Goal: Transaction & Acquisition: Obtain resource

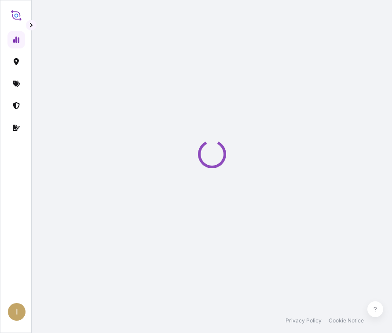
select select "2025"
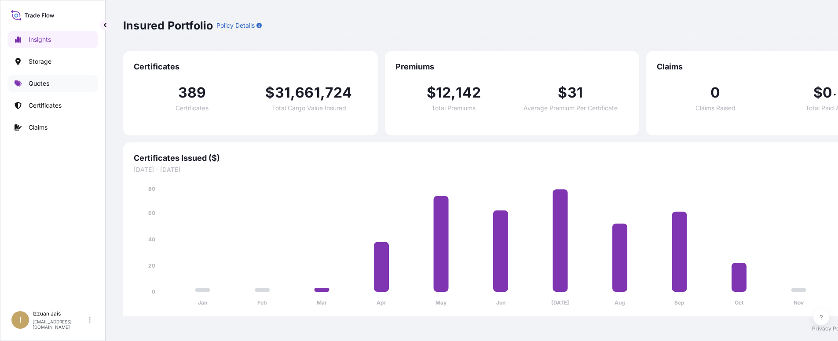
click at [39, 85] on p "Quotes" at bounding box center [39, 83] width 21 height 9
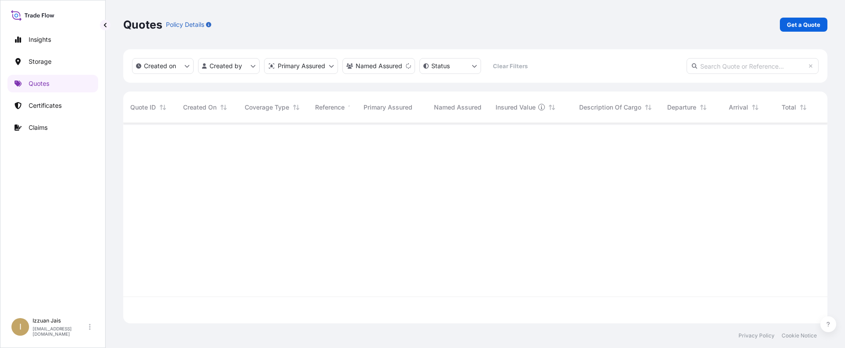
scroll to position [225, 697]
click at [398, 26] on p "Get a Quote" at bounding box center [802, 24] width 33 height 9
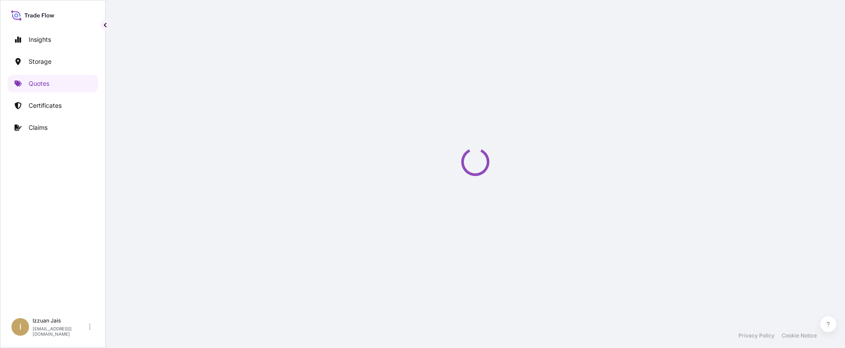
select select "Water"
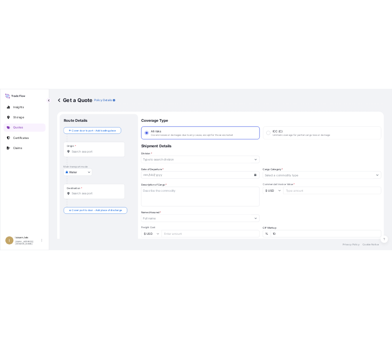
scroll to position [14, 0]
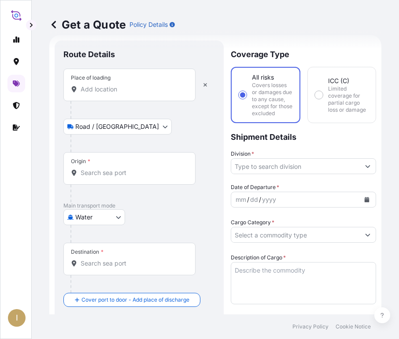
click at [124, 87] on input "Place of loading" at bounding box center [132, 89] width 104 height 9
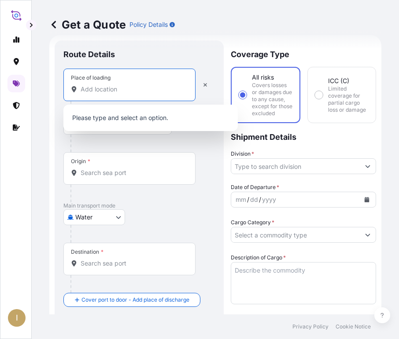
paste input "[GEOGRAPHIC_DATA], [GEOGRAPHIC_DATA]"
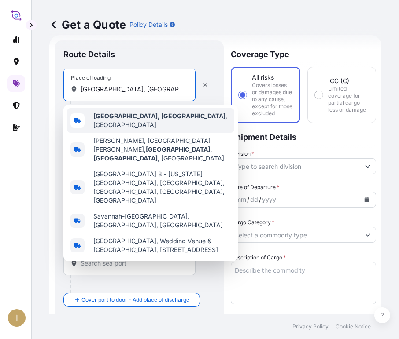
click at [118, 120] on b "[GEOGRAPHIC_DATA], [GEOGRAPHIC_DATA]" at bounding box center [159, 115] width 132 height 7
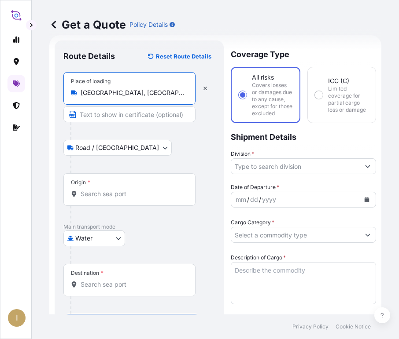
type input "[GEOGRAPHIC_DATA], [GEOGRAPHIC_DATA], [GEOGRAPHIC_DATA]"
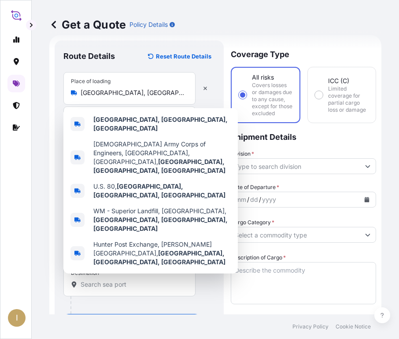
click at [25, 252] on div "I" at bounding box center [16, 169] width 32 height 339
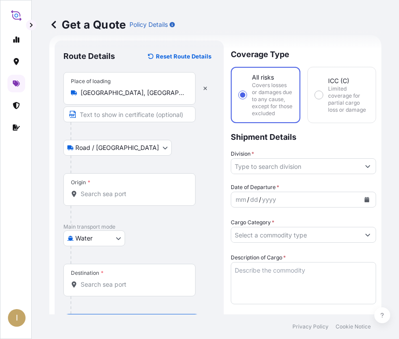
click at [116, 195] on input "Origin *" at bounding box center [132, 194] width 104 height 9
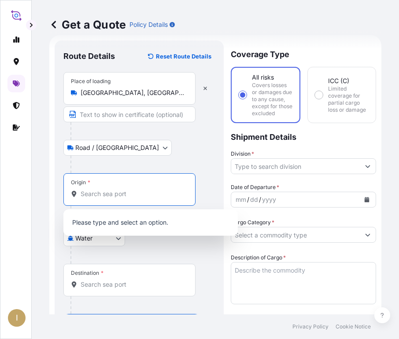
paste input "[GEOGRAPHIC_DATA], [GEOGRAPHIC_DATA]"
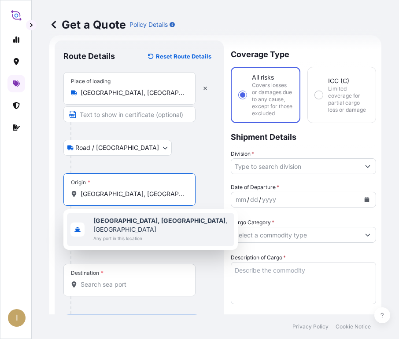
click at [131, 219] on b "[GEOGRAPHIC_DATA], [GEOGRAPHIC_DATA]" at bounding box center [159, 220] width 132 height 7
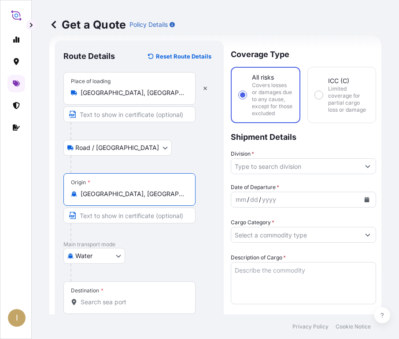
type input "[GEOGRAPHIC_DATA], [GEOGRAPHIC_DATA], [GEOGRAPHIC_DATA]"
click at [148, 238] on div at bounding box center [132, 232] width 125 height 18
click at [130, 300] on input "Destination *" at bounding box center [132, 302] width 104 height 9
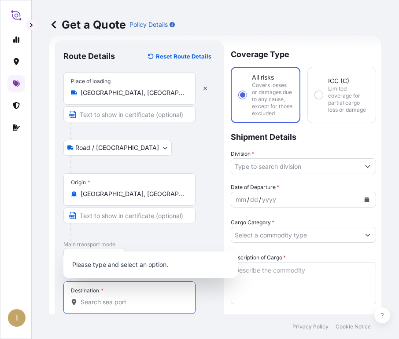
paste input "[GEOGRAPHIC_DATA], [GEOGRAPHIC_DATA]"
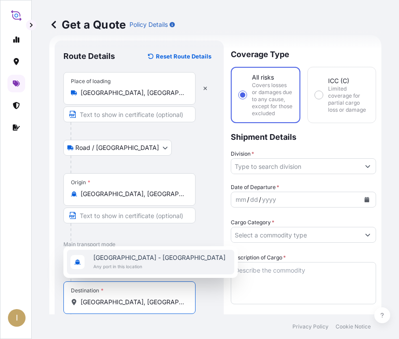
click at [181, 258] on div "[GEOGRAPHIC_DATA] - [GEOGRAPHIC_DATA] Any port in this location" at bounding box center [150, 262] width 167 height 25
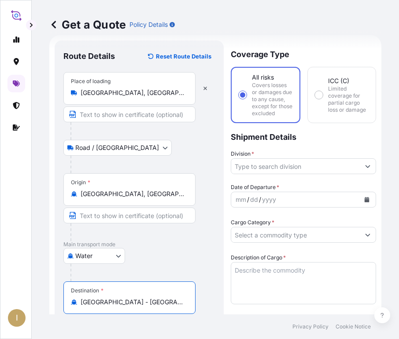
type input "[GEOGRAPHIC_DATA] - [GEOGRAPHIC_DATA]"
click at [328, 174] on input "Division *" at bounding box center [295, 166] width 128 height 16
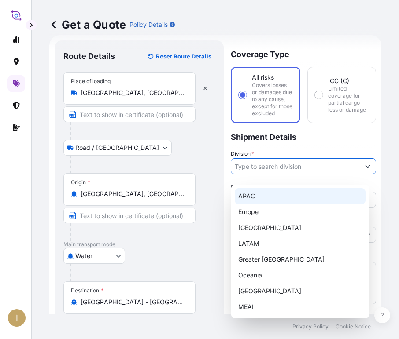
click at [285, 203] on div "APAC" at bounding box center [299, 196] width 131 height 16
type input "APAC"
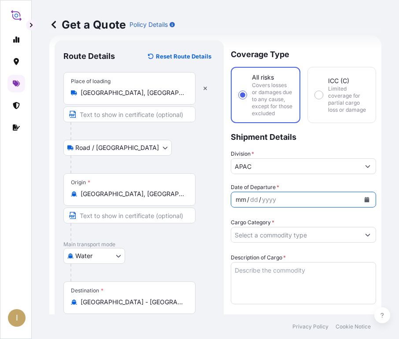
click at [289, 208] on div "mm / dd / yyyy" at bounding box center [295, 200] width 128 height 16
click at [364, 202] on icon "Calendar" at bounding box center [366, 199] width 5 height 5
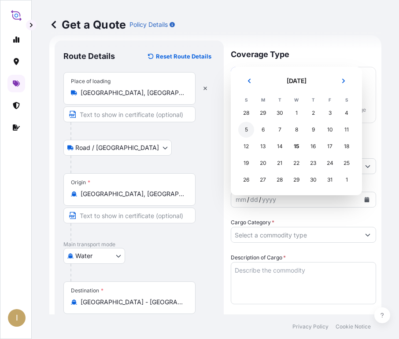
click at [246, 129] on div "5" at bounding box center [246, 130] width 16 height 16
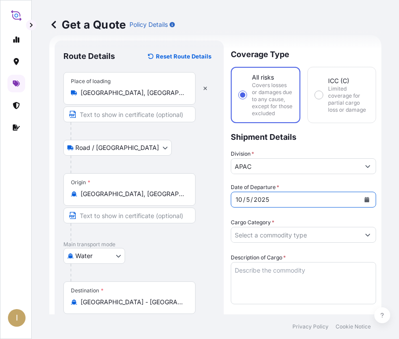
click at [278, 240] on div "Cargo Category *" at bounding box center [302, 230] width 145 height 25
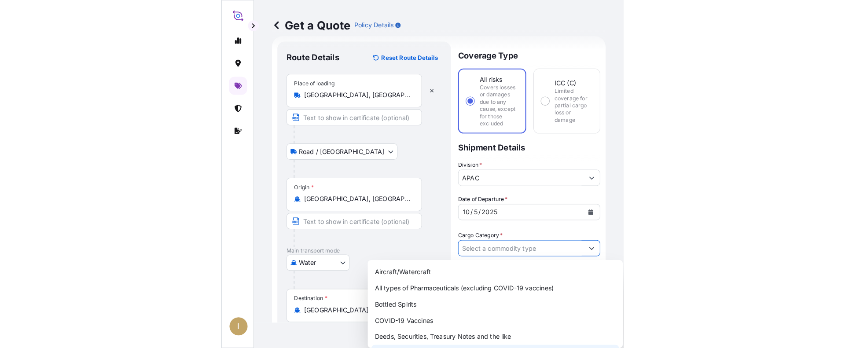
scroll to position [44, 0]
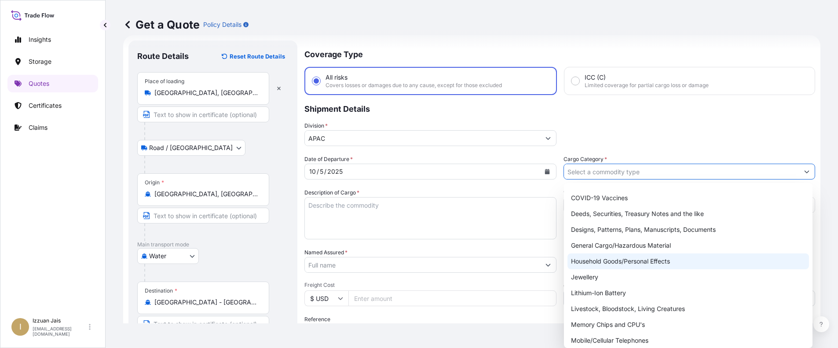
click at [398, 256] on div "Household Goods/Personal Effects" at bounding box center [687, 261] width 241 height 16
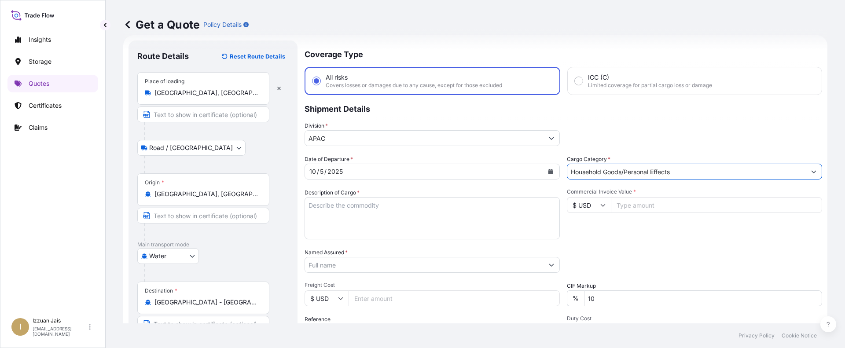
click at [398, 175] on input "Household Goods/Personal Effects" at bounding box center [686, 172] width 238 height 16
click at [398, 171] on input "Household Goods/Personal Effects" at bounding box center [686, 172] width 238 height 16
click at [398, 171] on form "Route Details Reset Route Details Place of loading [GEOGRAPHIC_DATA], [GEOGRAPH…" at bounding box center [475, 239] width 704 height 409
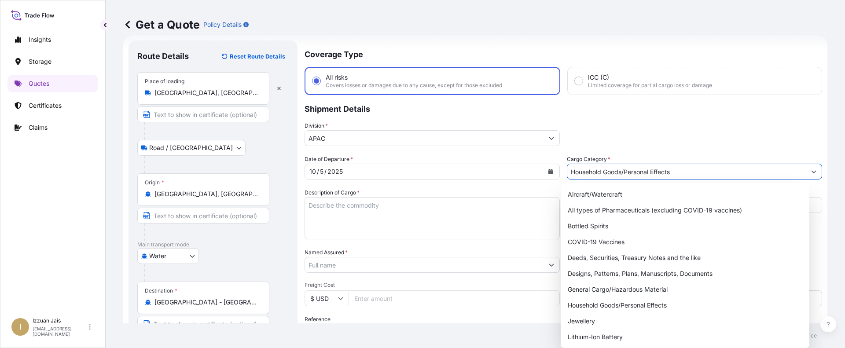
click at [398, 171] on div "Household Goods/Personal Effects" at bounding box center [694, 172] width 255 height 16
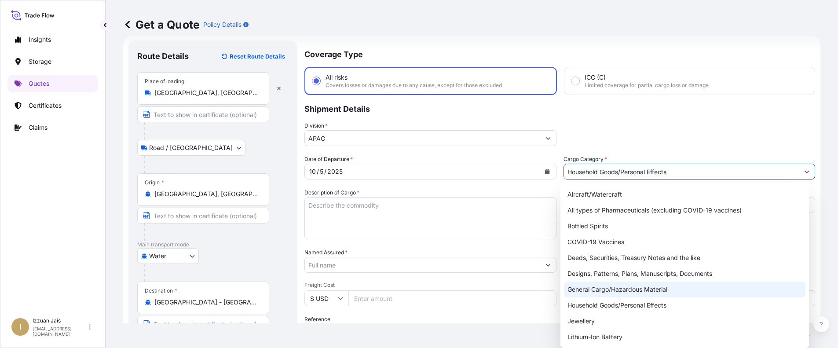
click at [398, 290] on div "General Cargo/Hazardous Material" at bounding box center [684, 290] width 241 height 16
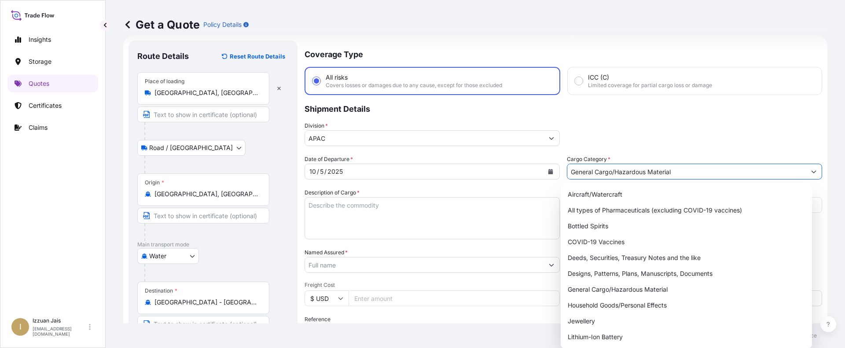
type input "Deeds, Securities, Treasury Notes and the like"
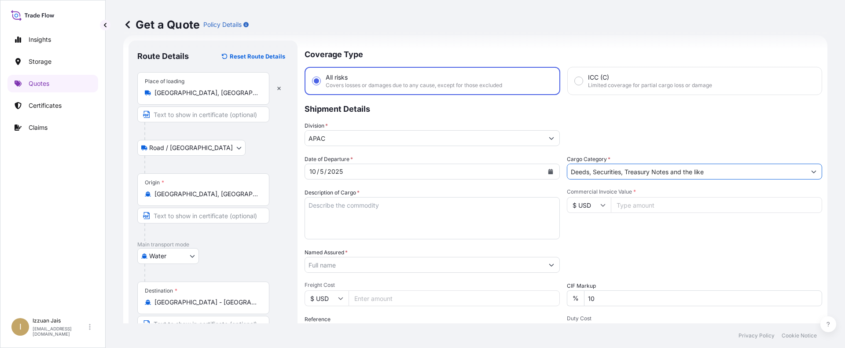
click at [332, 212] on textarea "Description of Cargo *" at bounding box center [431, 218] width 255 height 42
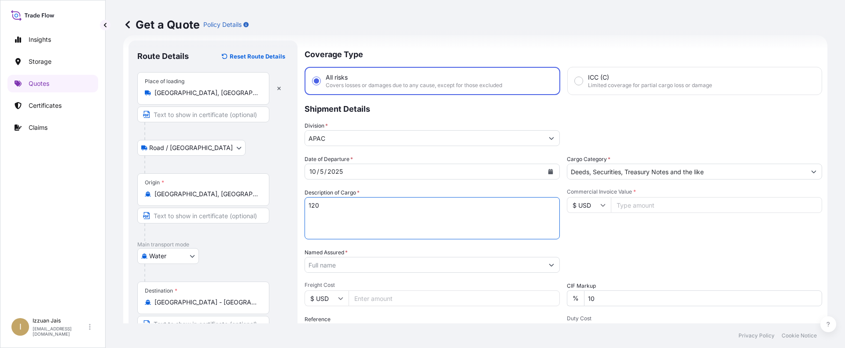
paste textarea "CARTONS LOADED ONTO 1 PALLET LOADED INTO 1 LCL AROMIST 4X2.7OZ NAM"
type textarea "120 CARTONS LOADED ONTO 1 PALLET LOADED INTO 1 LCL AROMIST 4X2.7OZ NAM"
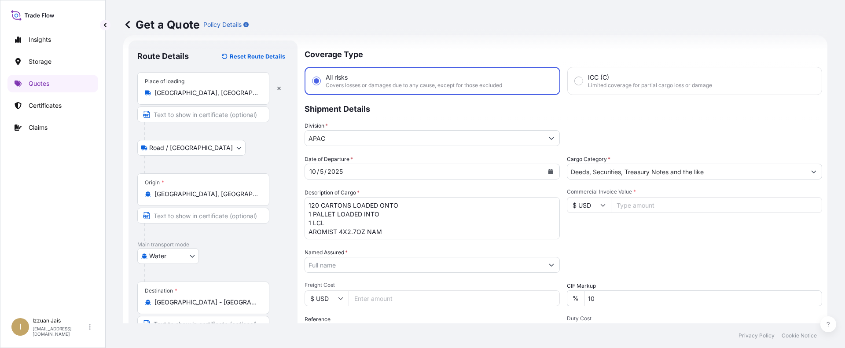
click at [361, 113] on p "Shipment Details" at bounding box center [562, 108] width 517 height 26
click at [398, 205] on input "Commercial Invoice Value *" at bounding box center [716, 205] width 211 height 16
type input "1503.86"
click at [398, 228] on div "Commercial Invoice Value * $ USD 1503.86" at bounding box center [694, 213] width 255 height 51
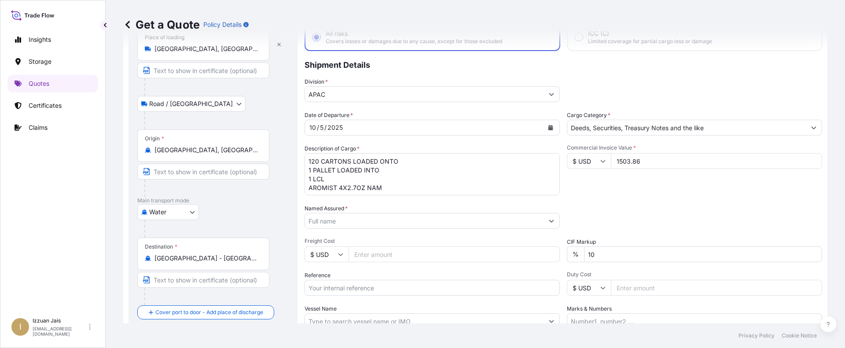
scroll to position [102, 0]
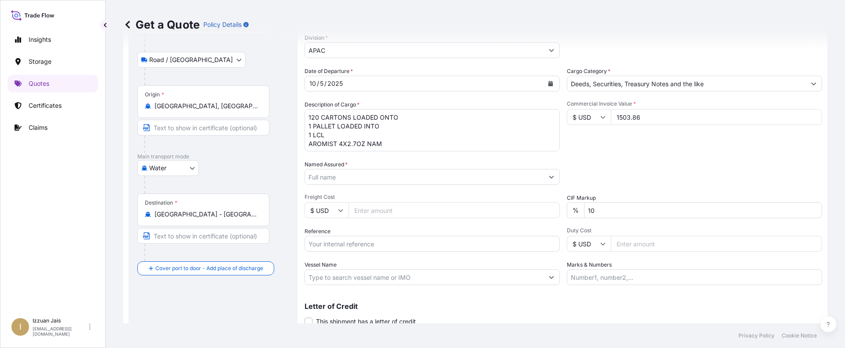
click at [398, 160] on div "Date of Departure * [DATE] Cargo Category * Deeds, Securities, Treasury Notes a…" at bounding box center [562, 176] width 517 height 218
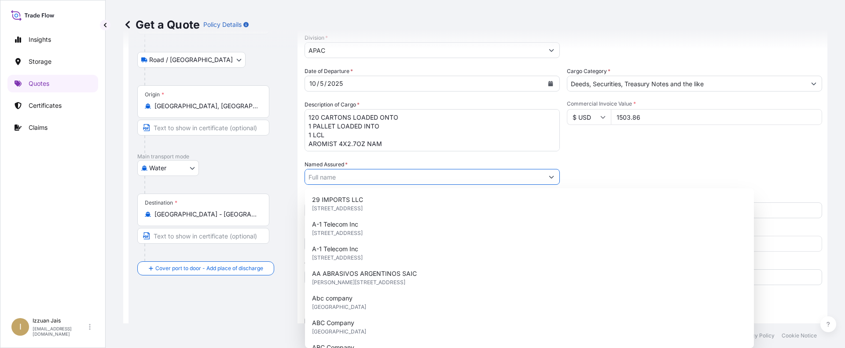
click at [351, 178] on input "Named Assured *" at bounding box center [424, 177] width 238 height 16
paste input "ECOLAB PRODUCTION LLC"
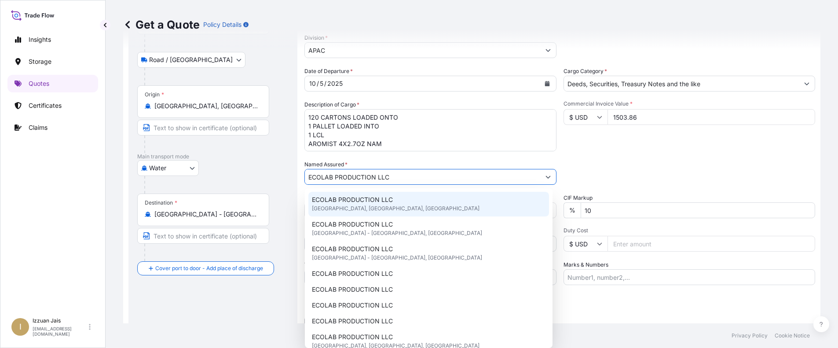
click at [362, 197] on span "ECOLAB PRODUCTION LLC" at bounding box center [352, 199] width 81 height 9
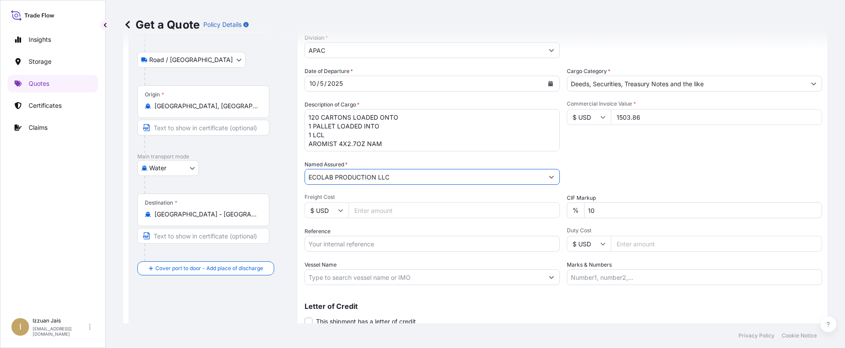
type input "ECOLAB PRODUCTION LLC"
click at [398, 184] on div "Packing Category Type to search a container mode Please select a primary mode o…" at bounding box center [694, 172] width 255 height 25
click at [384, 214] on input "Freight Cost" at bounding box center [453, 210] width 211 height 16
paste input "468.00"
type input "468.00"
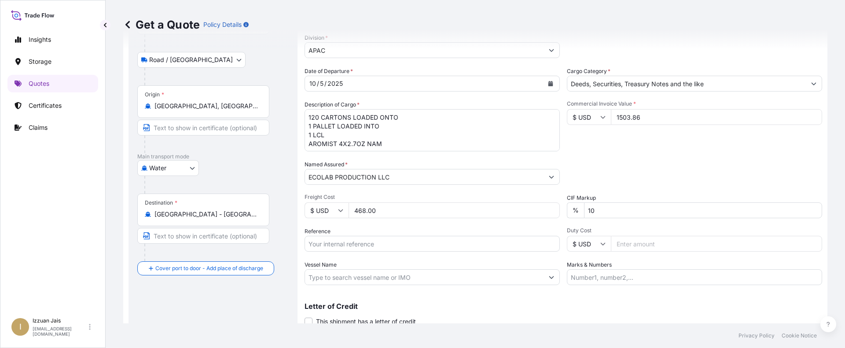
click at [279, 284] on div "Route Details Reset Route Details Place of loading [GEOGRAPHIC_DATA], [GEOGRAPH…" at bounding box center [212, 151] width 151 height 380
click at [363, 246] on input "Reference" at bounding box center [431, 244] width 255 height 16
paste input "US30220896534"
type input "US30220896534"
click at [255, 292] on div "Route Details Reset Route Details Place of loading [GEOGRAPHIC_DATA], [GEOGRAPH…" at bounding box center [212, 151] width 151 height 380
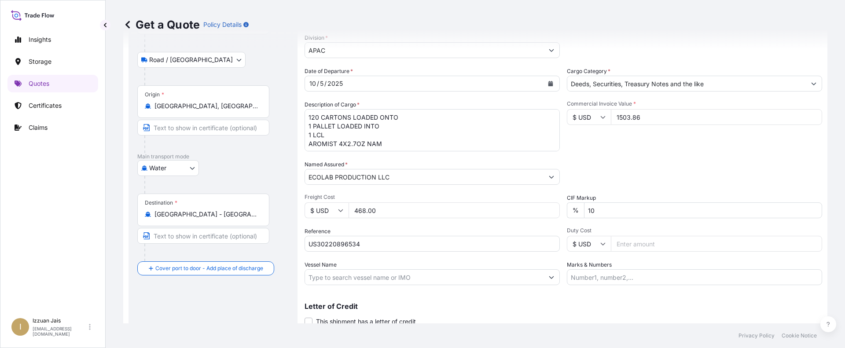
click at [398, 298] on div "Letter of Credit This shipment has a letter of credit Letter of credit * Letter…" at bounding box center [562, 309] width 517 height 34
click at [328, 276] on input "Vessel Name" at bounding box center [424, 277] width 238 height 16
paste input "[PERSON_NAME]"
click at [398, 313] on div "Letter of Credit This shipment has a letter of credit Letter of credit * Letter…" at bounding box center [562, 314] width 517 height 23
click at [398, 279] on input "[PERSON_NAME]/" at bounding box center [424, 277] width 238 height 16
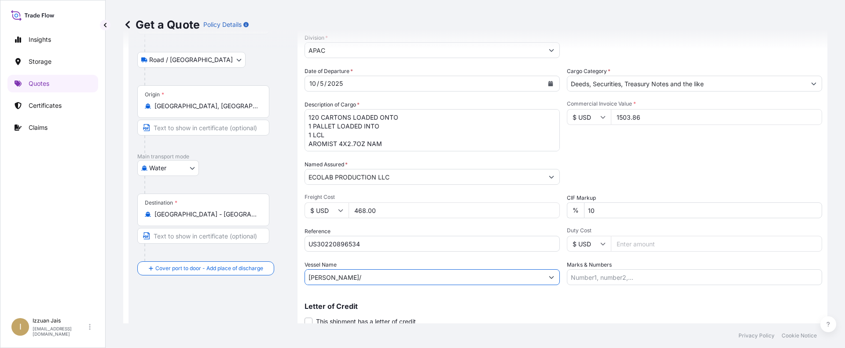
paste input "IV533A"
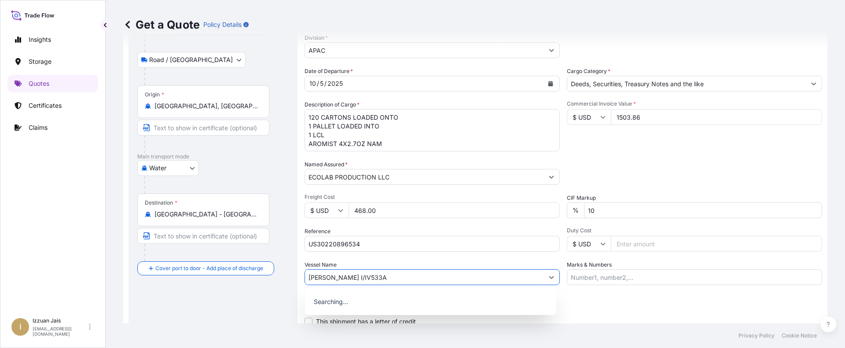
type input "[PERSON_NAME] I/IV533A"
click at [398, 308] on div "Use "[PERSON_NAME]/IV533A"" at bounding box center [430, 300] width 251 height 23
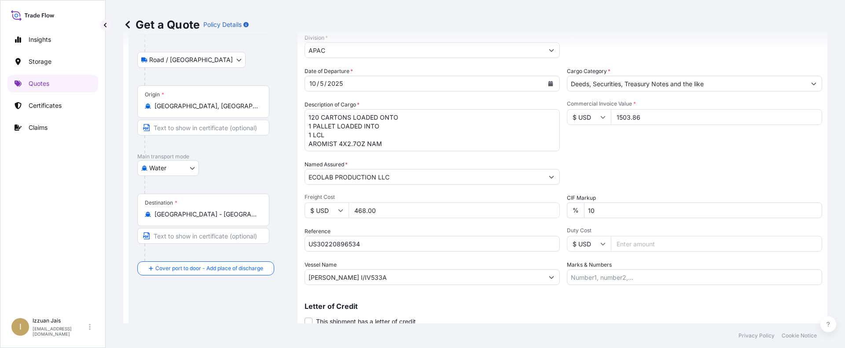
click at [398, 309] on p "Letter of Credit" at bounding box center [562, 306] width 517 height 7
click at [398, 314] on div "Letter of Credit This shipment has a letter of credit Letter of credit * Letter…" at bounding box center [562, 314] width 517 height 23
click at [264, 301] on div "Route Details Reset Route Details Place of loading [GEOGRAPHIC_DATA], [GEOGRAPH…" at bounding box center [212, 151] width 151 height 380
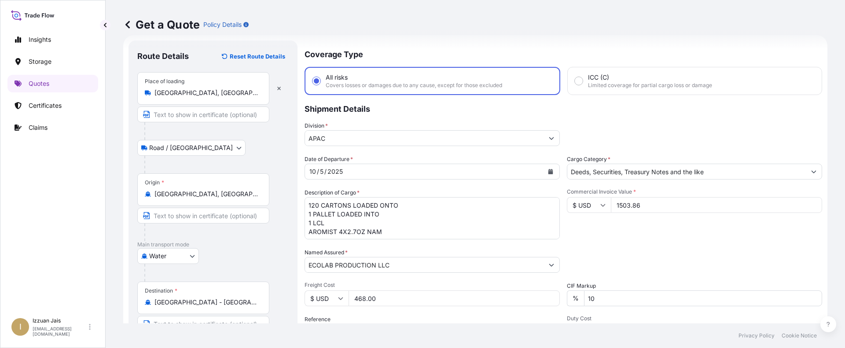
click at [398, 172] on input "Deeds, Securities, Treasury Notes and the like" at bounding box center [686, 172] width 238 height 16
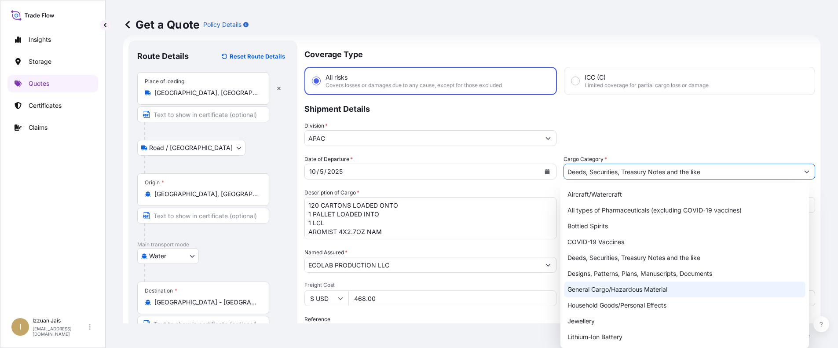
click at [398, 290] on div "General Cargo/Hazardous Material" at bounding box center [684, 290] width 241 height 16
type input "General Cargo/Hazardous Material"
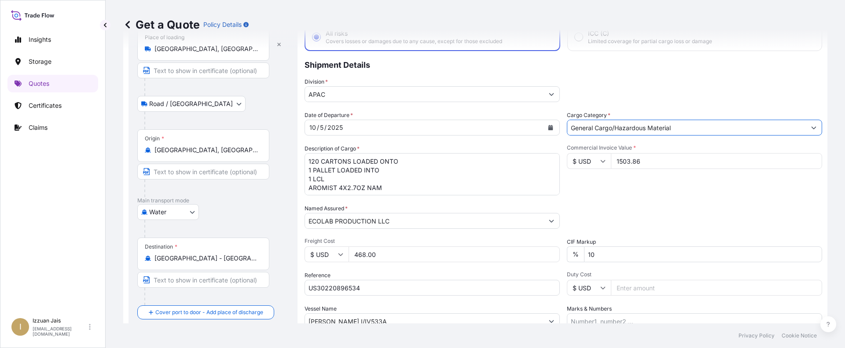
scroll to position [135, 0]
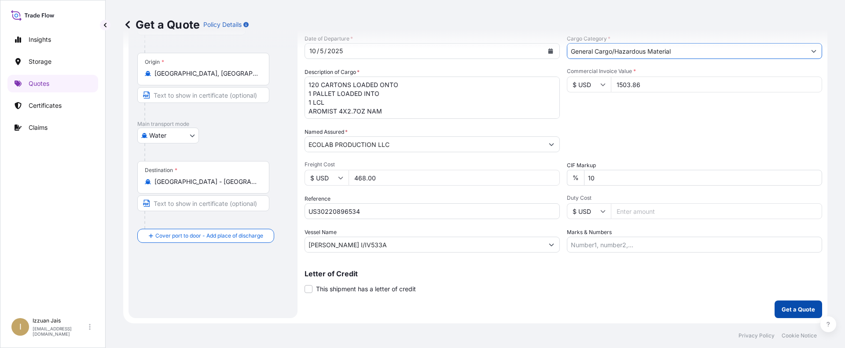
click at [398, 311] on p "Get a Quote" at bounding box center [797, 309] width 33 height 9
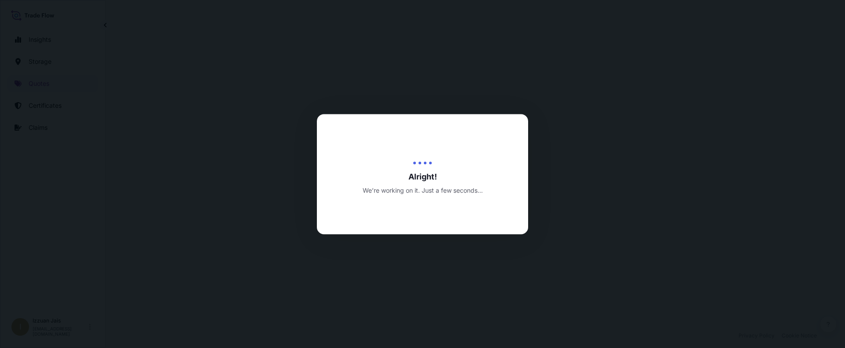
select select "Road / [GEOGRAPHIC_DATA]"
select select "Water"
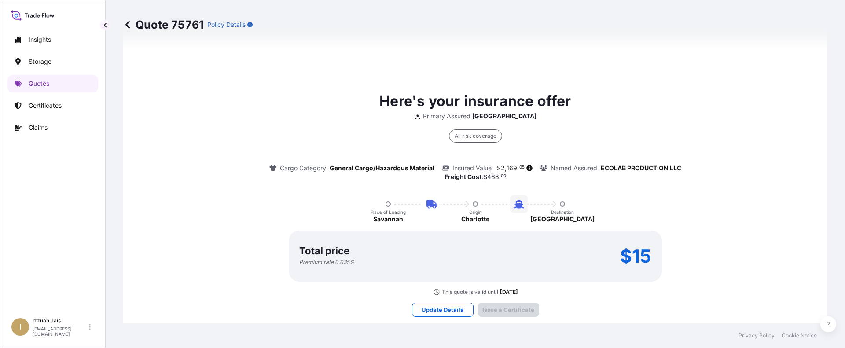
scroll to position [1354, 0]
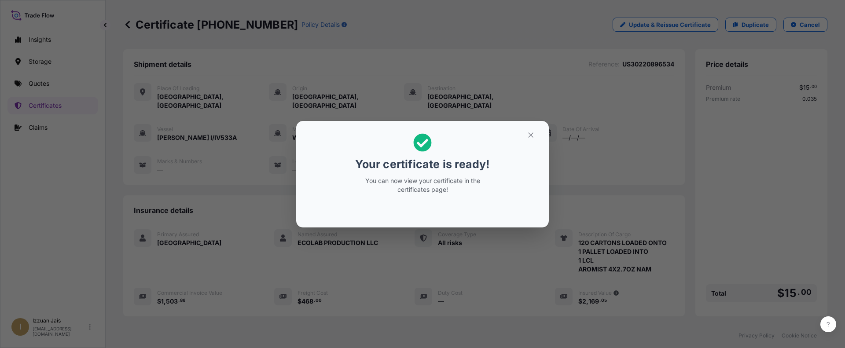
click at [398, 163] on div "Your certificate is ready! You can now view your certificate in the certificate…" at bounding box center [422, 174] width 845 height 348
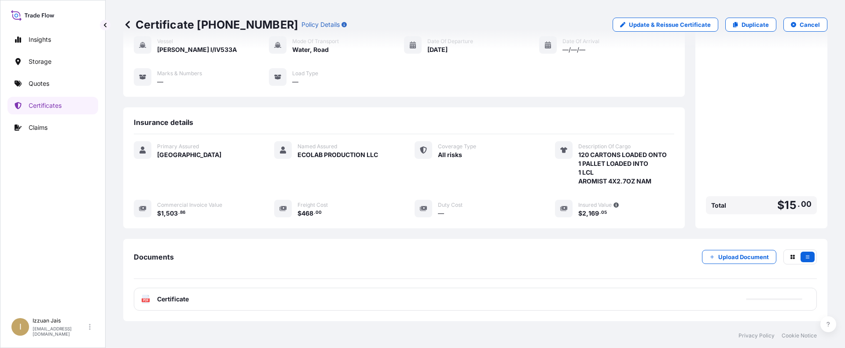
scroll to position [132, 0]
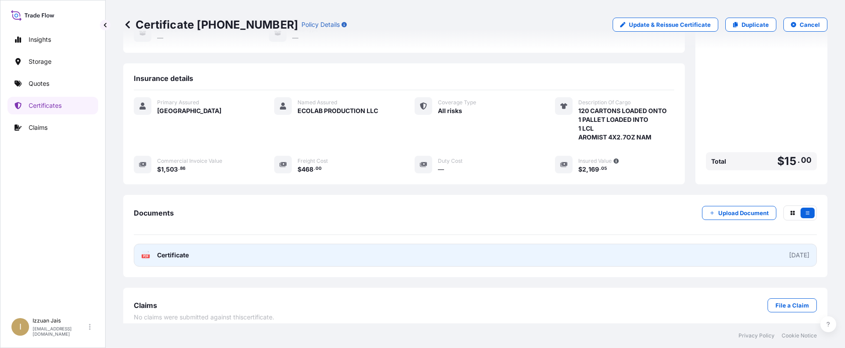
click at [168, 251] on span "Certificate" at bounding box center [173, 255] width 32 height 9
